Goal: Information Seeking & Learning: Find specific fact

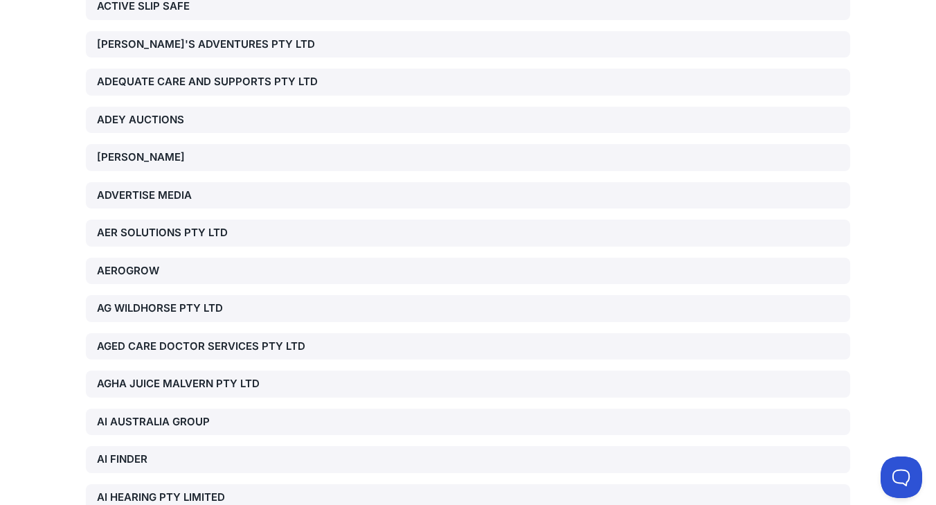
scroll to position [22570, 0]
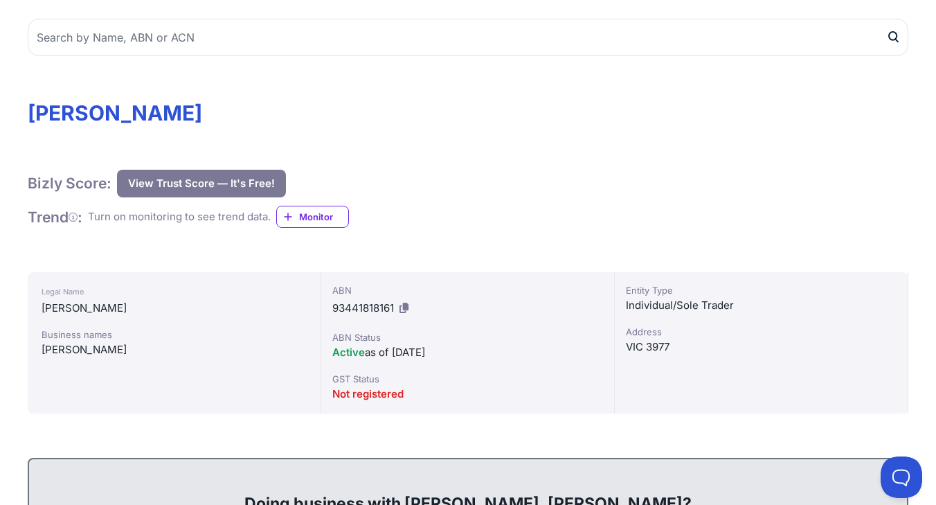
scroll to position [122, 0]
click at [243, 185] on button "View Trust Score — It's Free!" at bounding box center [201, 184] width 169 height 28
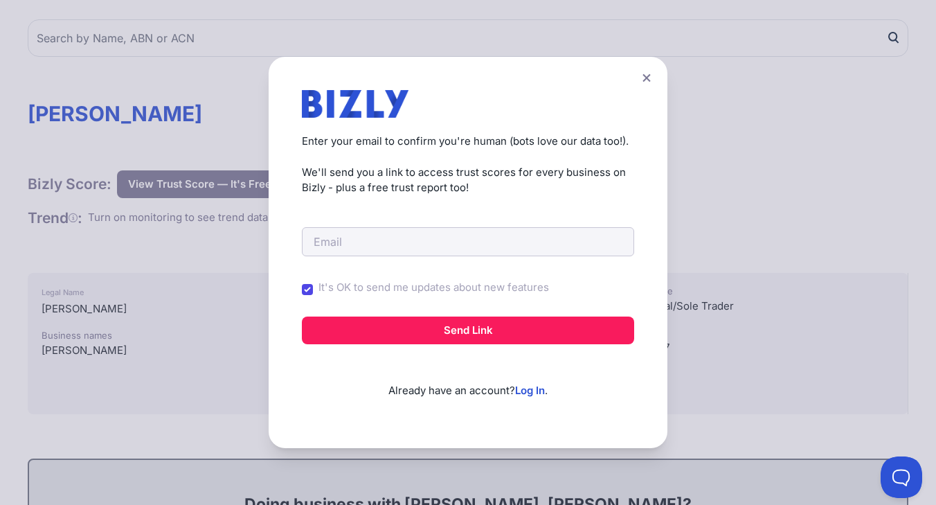
click at [653, 80] on button at bounding box center [646, 78] width 19 height 20
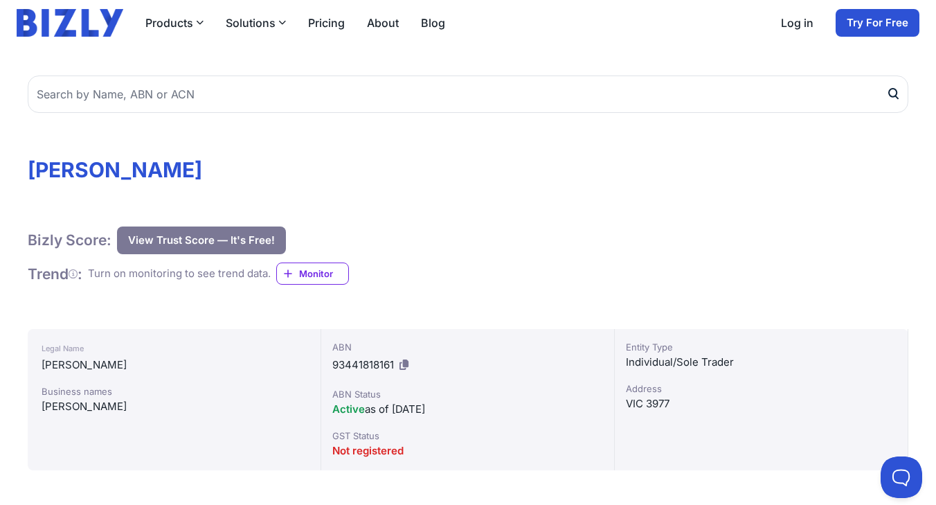
scroll to position [70, 0]
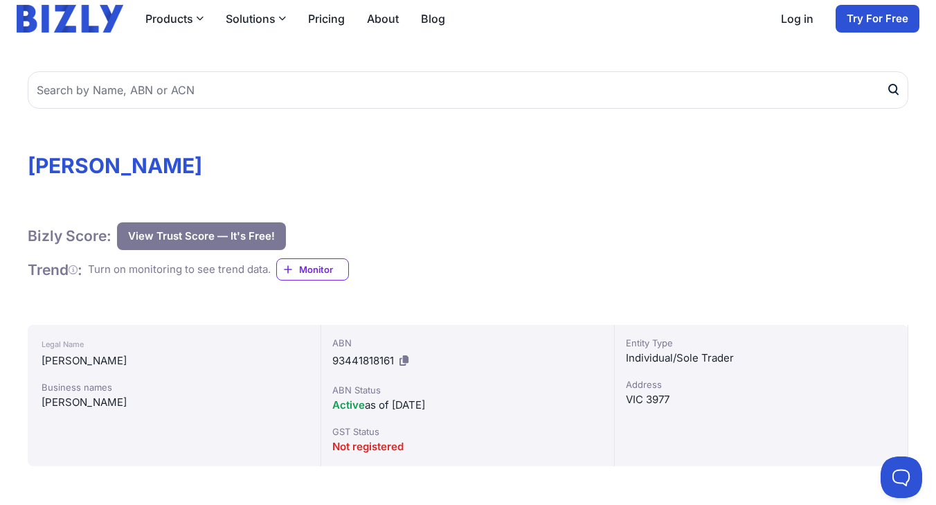
click at [114, 365] on div "[PERSON_NAME]" at bounding box center [174, 360] width 265 height 17
copy div "[PERSON_NAME]"
